Goal: Task Accomplishment & Management: Manage account settings

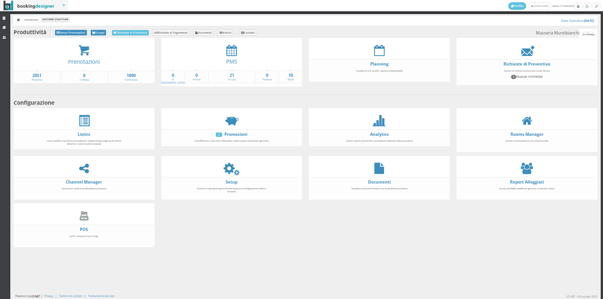
click at [220, 167] on div at bounding box center [231, 168] width 141 height 11
click at [229, 167] on icon at bounding box center [231, 168] width 11 height 11
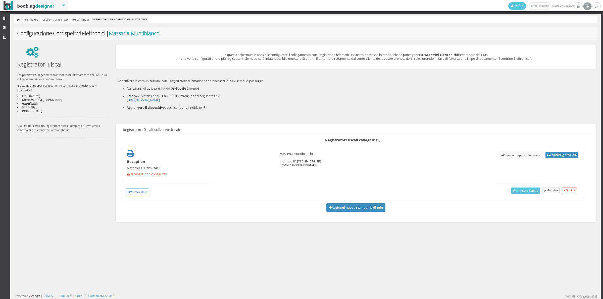
click at [585, 7] on icon at bounding box center [587, 6] width 4 height 5
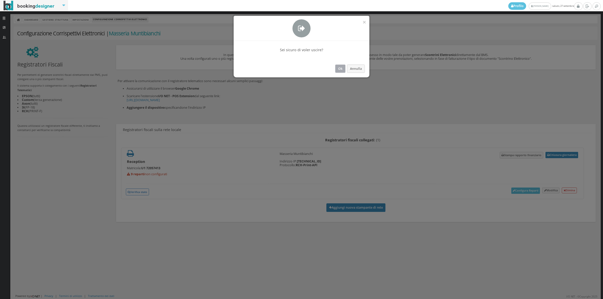
click at [338, 68] on button "Ok" at bounding box center [340, 69] width 10 height 8
